Goal: Navigation & Orientation: Find specific page/section

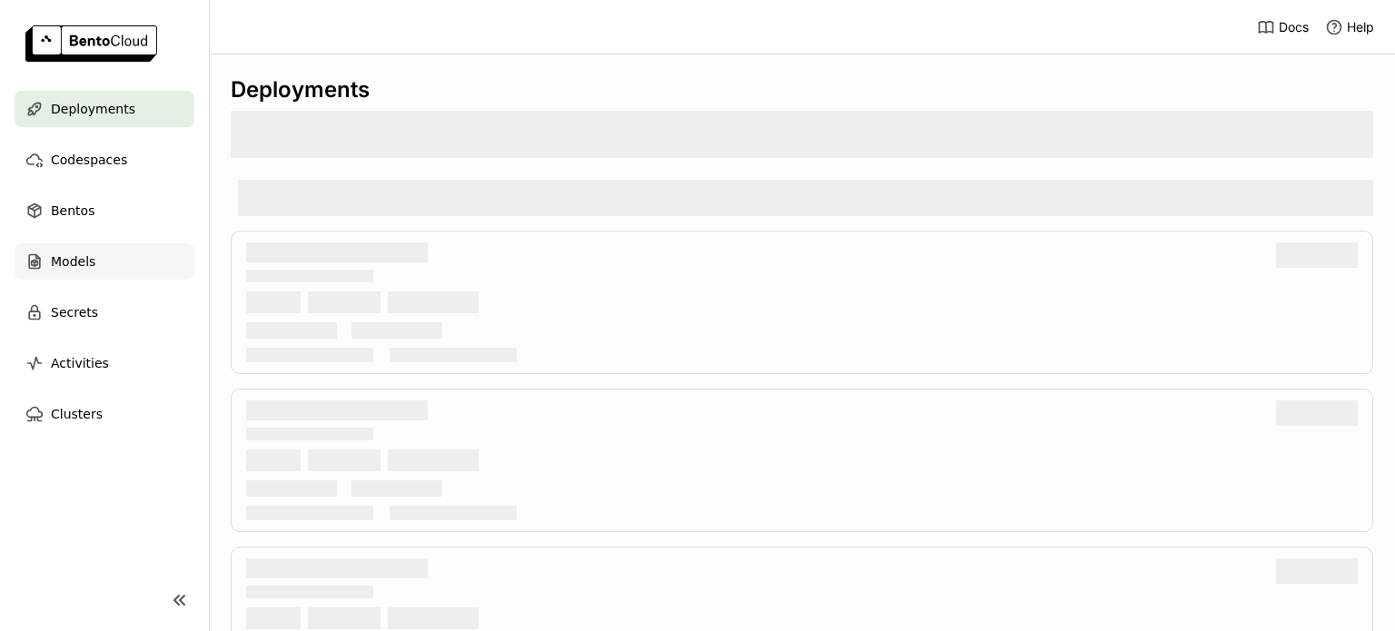
click at [58, 262] on span "Models" at bounding box center [73, 262] width 44 height 22
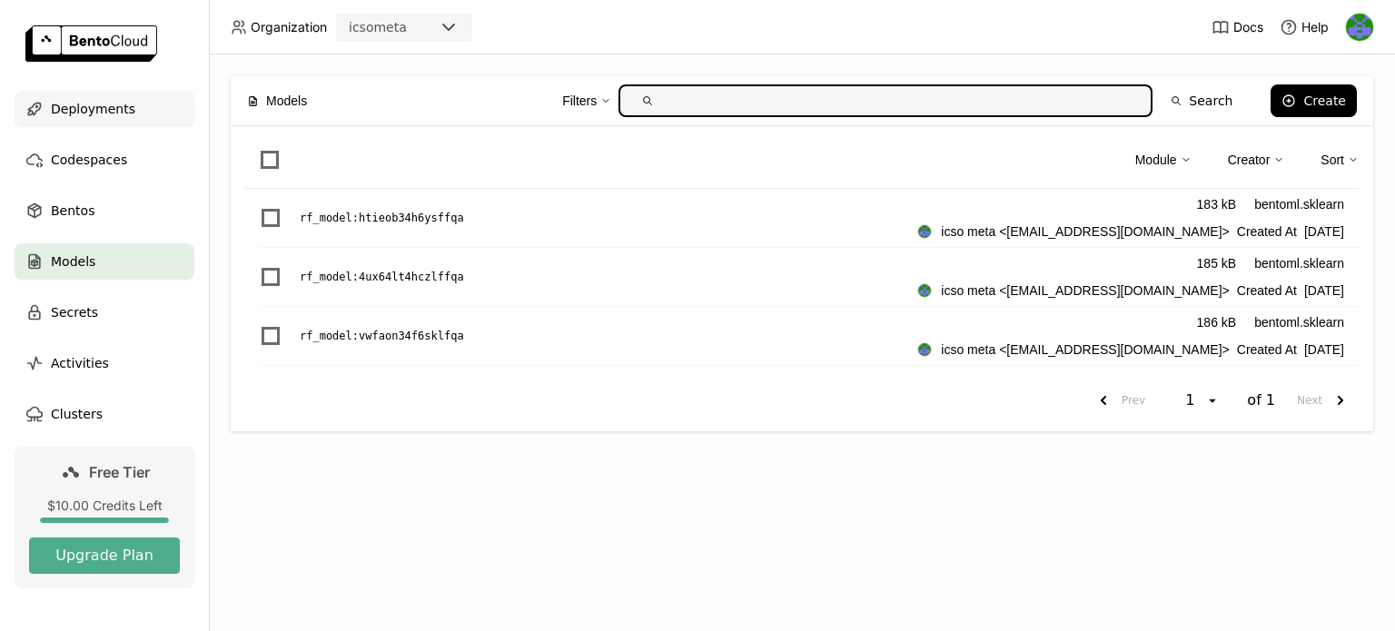
click at [62, 98] on span "Deployments" at bounding box center [93, 109] width 84 height 22
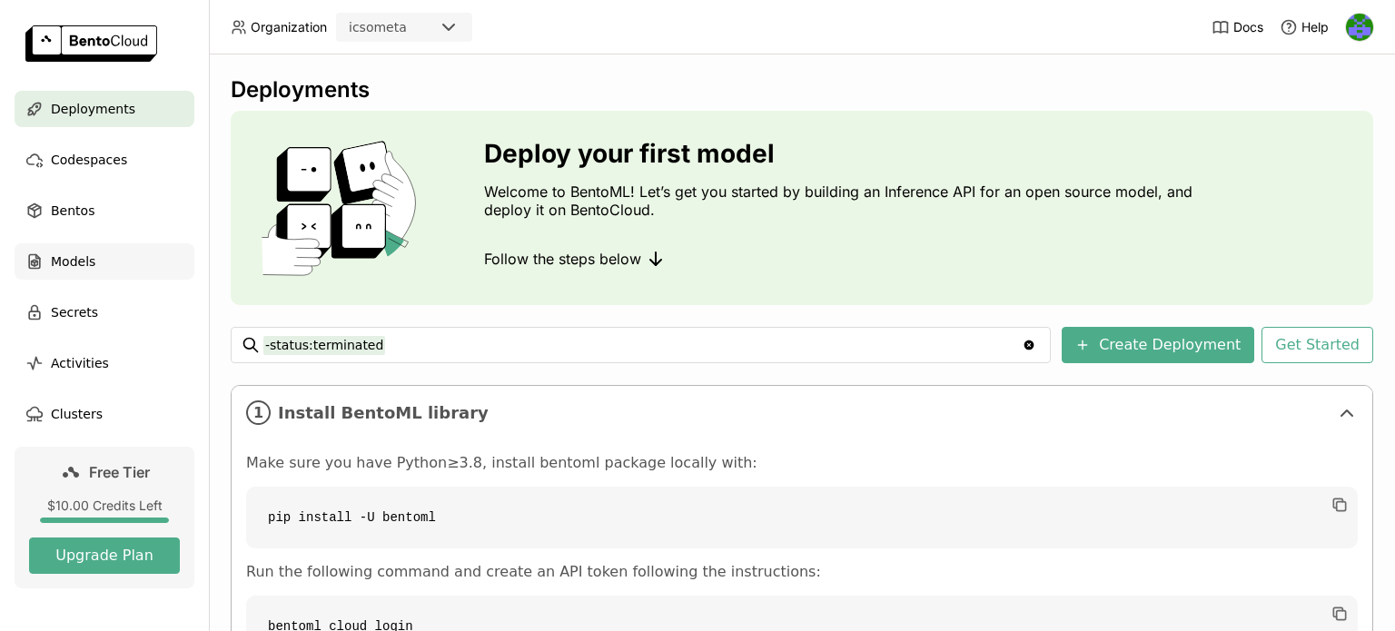
click at [58, 259] on span "Models" at bounding box center [73, 262] width 44 height 22
